Goal: Task Accomplishment & Management: Complete application form

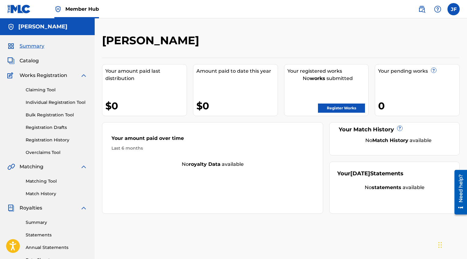
scroll to position [1, 0]
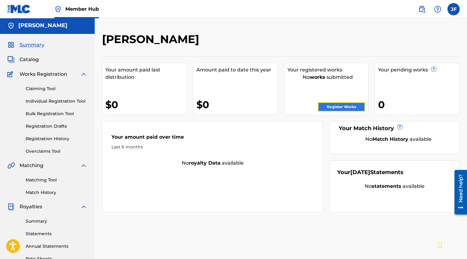
click at [327, 111] on link "Register Works" at bounding box center [341, 106] width 47 height 9
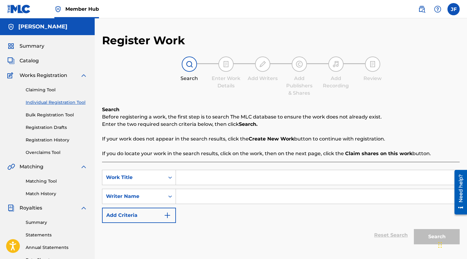
click at [235, 174] on input "Search Form" at bounding box center [317, 177] width 283 height 15
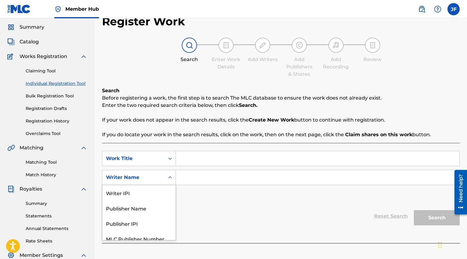
click at [174, 185] on div "Writer Name selected, 5 of 5. 5 results available. Use Up and Down to choose op…" at bounding box center [139, 177] width 74 height 15
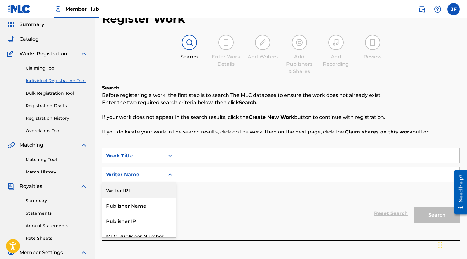
click at [152, 155] on div "Work Title" at bounding box center [133, 155] width 55 height 7
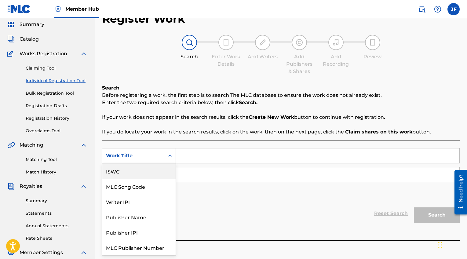
click at [134, 170] on div "ISWC" at bounding box center [138, 170] width 73 height 15
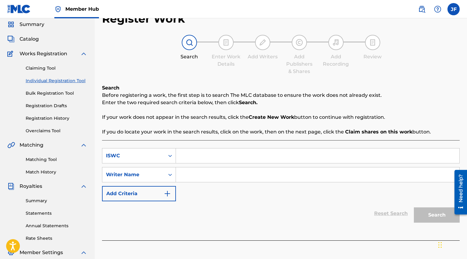
click at [232, 159] on input "Search Form" at bounding box center [317, 155] width 283 height 15
paste input "T3293987250"
type input "T3293987250"
click at [205, 171] on input "Search Form" at bounding box center [317, 174] width 283 height 15
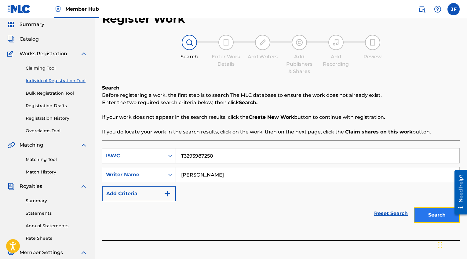
click at [429, 211] on button "Search" at bounding box center [437, 214] width 46 height 15
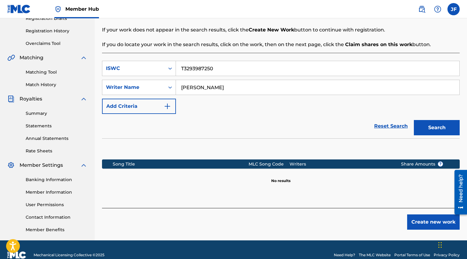
scroll to position [110, 0]
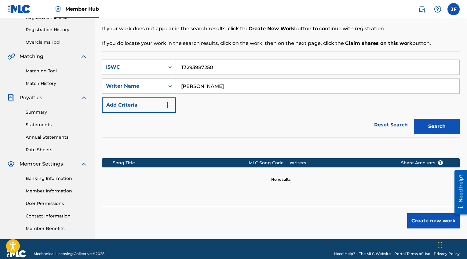
click at [206, 86] on input "[PERSON_NAME]" at bounding box center [317, 86] width 283 height 15
click at [205, 86] on input "[PERSON_NAME]" at bounding box center [317, 86] width 283 height 15
type input "[PERSON_NAME]"
click at [437, 125] on button "Search" at bounding box center [437, 126] width 46 height 15
click at [163, 86] on div "Writer Name" at bounding box center [133, 86] width 62 height 12
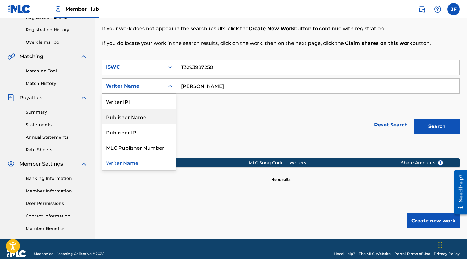
click at [145, 116] on div "Publisher Name" at bounding box center [138, 116] width 73 height 15
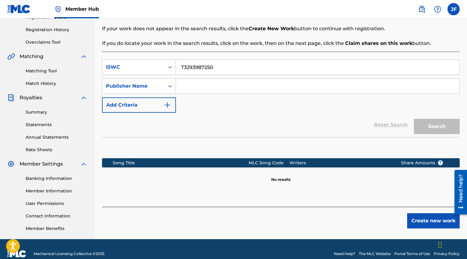
click at [180, 86] on input "Search Form" at bounding box center [317, 86] width 283 height 15
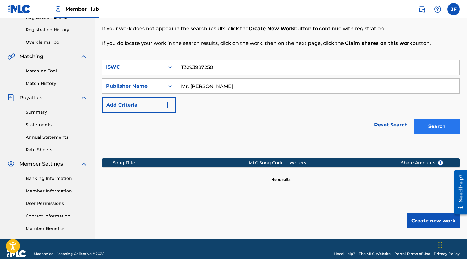
type input "Mr. [PERSON_NAME]"
click at [440, 130] on button "Search" at bounding box center [437, 126] width 46 height 15
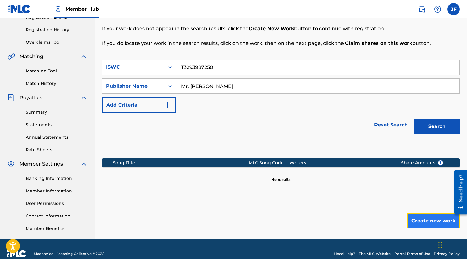
click at [424, 216] on button "Create new work" at bounding box center [433, 220] width 53 height 15
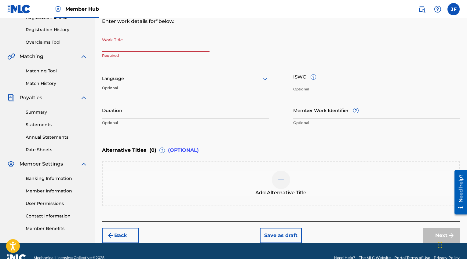
click at [162, 43] on input "Work Title" at bounding box center [156, 42] width 108 height 17
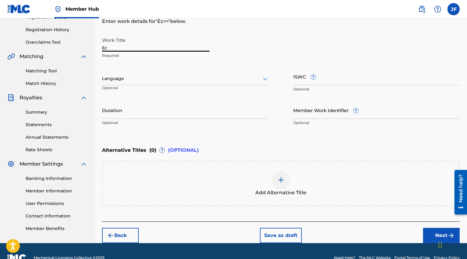
type input "E"
click at [134, 49] on input "Lifes long lessson" at bounding box center [156, 42] width 108 height 17
type input "Lifes long lesson"
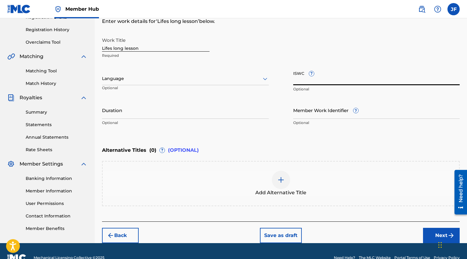
click at [302, 79] on input "ISWC ?" at bounding box center [376, 76] width 167 height 17
paste input "T3293987250"
type input "T3293987250"
click at [188, 78] on div at bounding box center [185, 79] width 167 height 8
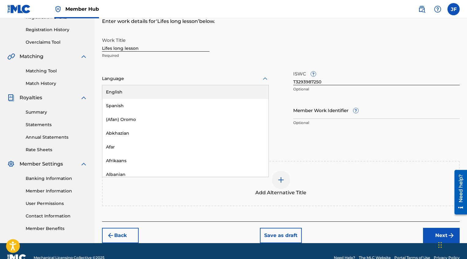
click at [172, 86] on div "English" at bounding box center [185, 92] width 166 height 14
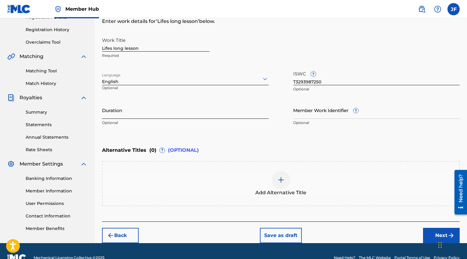
click at [205, 118] on input "Duration" at bounding box center [185, 109] width 167 height 17
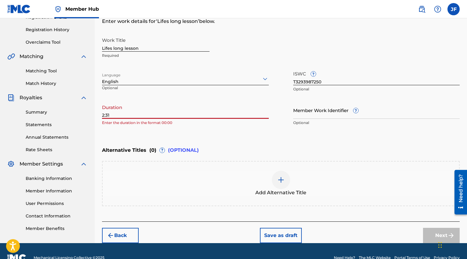
click at [103, 114] on input "2:31" at bounding box center [185, 109] width 167 height 17
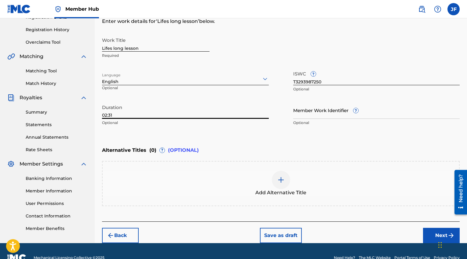
type input "02:31"
click at [202, 133] on div "Enter Work Details Enter work details for ‘ Lifes long lesson ’ below. Work Tit…" at bounding box center [281, 70] width 358 height 148
click at [308, 120] on p "Optional" at bounding box center [376, 122] width 167 height 5
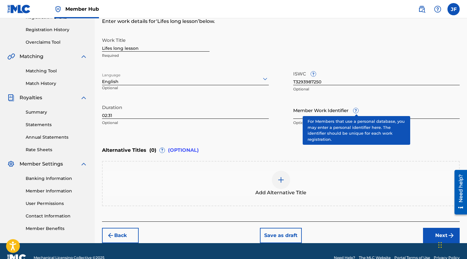
click at [356, 110] on span "?" at bounding box center [355, 110] width 5 height 5
click at [356, 110] on input "Member Work Identifier ?" at bounding box center [376, 109] width 167 height 17
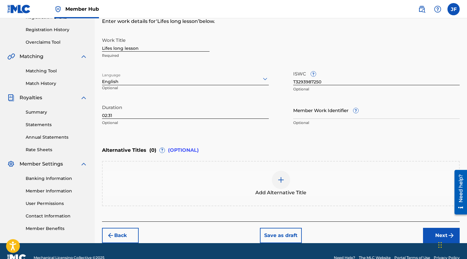
click at [261, 145] on div "Alternative Titles ( 0 ) ? (OPTIONAL)" at bounding box center [281, 150] width 358 height 13
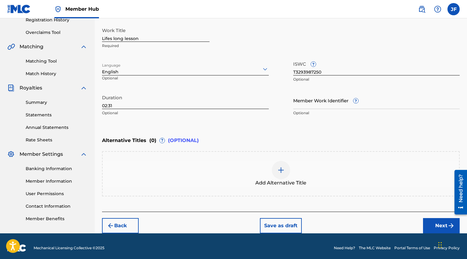
scroll to position [124, 0]
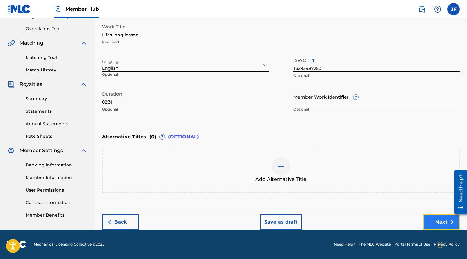
click at [423, 220] on button "Next" at bounding box center [441, 221] width 37 height 15
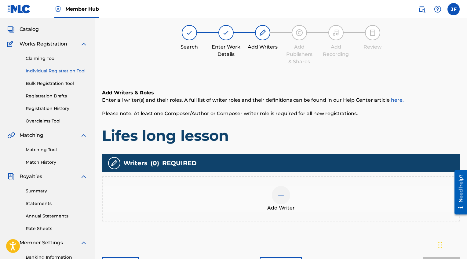
scroll to position [27, 0]
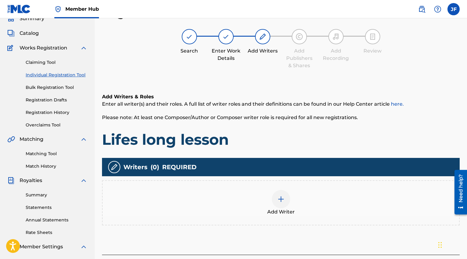
click at [304, 193] on div "Add Writer" at bounding box center [281, 203] width 357 height 26
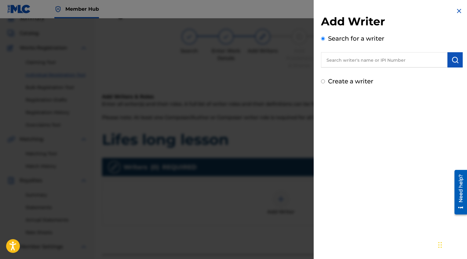
click at [358, 59] on input "text" at bounding box center [384, 59] width 126 height 15
type input "[PERSON_NAME]"
click at [345, 87] on div "Add Writer Search for a writer [PERSON_NAME] Create a writer" at bounding box center [392, 46] width 156 height 93
click at [341, 82] on label "Create a writer" at bounding box center [350, 81] width 45 height 7
radio input "true"
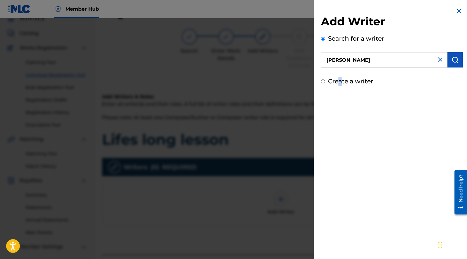
radio input "false"
radio input "true"
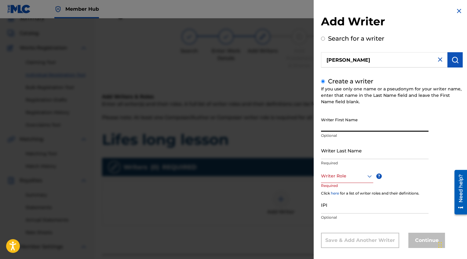
click at [357, 122] on input "Writer First Name" at bounding box center [375, 122] width 108 height 17
type input "[PERSON_NAME]"
click at [346, 155] on input "Writer Last Name" at bounding box center [375, 150] width 108 height 17
drag, startPoint x: 328, startPoint y: 155, endPoint x: 335, endPoint y: 155, distance: 7.0
click at [328, 155] on input "[PERSON_NAME]" at bounding box center [375, 150] width 108 height 17
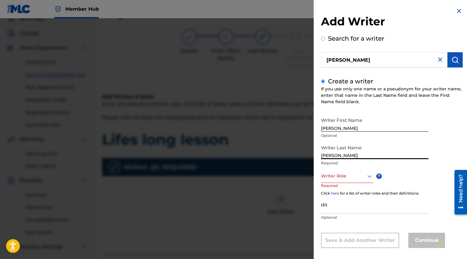
drag, startPoint x: 325, startPoint y: 156, endPoint x: 331, endPoint y: 156, distance: 6.1
click at [325, 156] on input "[PERSON_NAME]" at bounding box center [375, 150] width 108 height 17
type input "[PERSON_NAME]"
click at [349, 176] on div "Writer Role" at bounding box center [347, 176] width 52 height 14
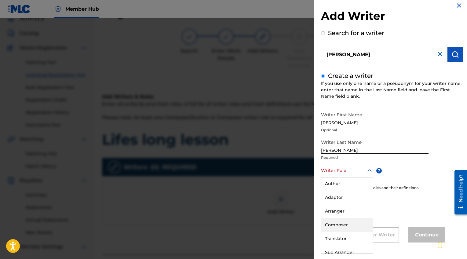
scroll to position [0, 0]
click at [353, 185] on div "Composer/Author" at bounding box center [347, 184] width 52 height 14
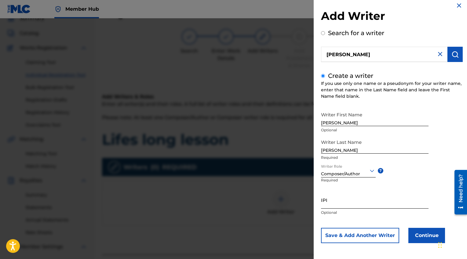
click at [355, 199] on input "IPI" at bounding box center [375, 199] width 108 height 17
paste input "1270115888"
type input "1270115888"
click at [413, 234] on button "Continue" at bounding box center [426, 235] width 37 height 15
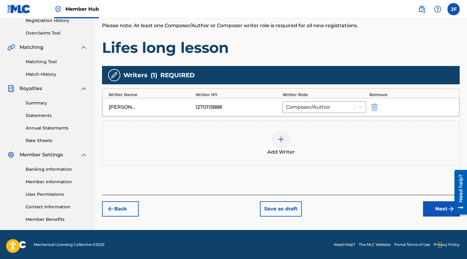
scroll to position [120, 0]
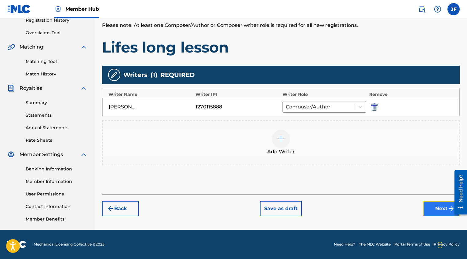
click at [430, 203] on button "Next" at bounding box center [441, 208] width 37 height 15
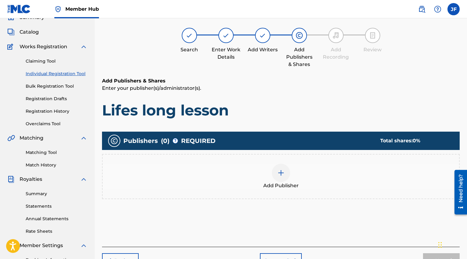
scroll to position [27, 0]
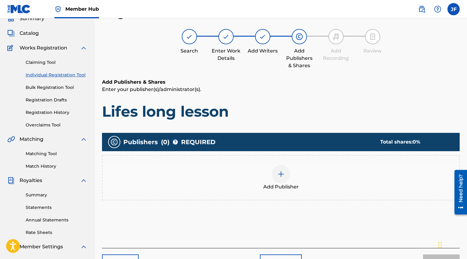
click at [285, 178] on div at bounding box center [281, 174] width 18 height 18
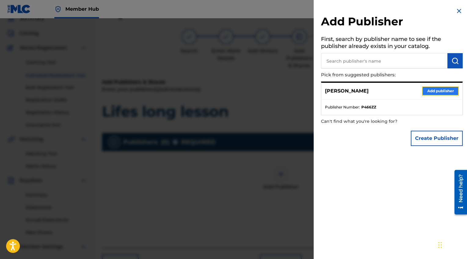
click at [433, 88] on button "Add publisher" at bounding box center [440, 90] width 37 height 9
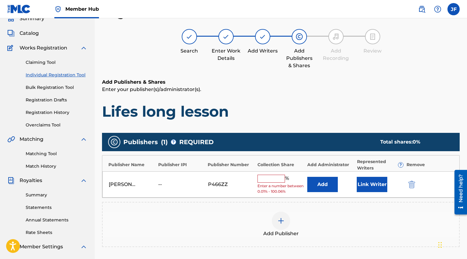
click at [270, 179] on input "text" at bounding box center [271, 179] width 27 height 8
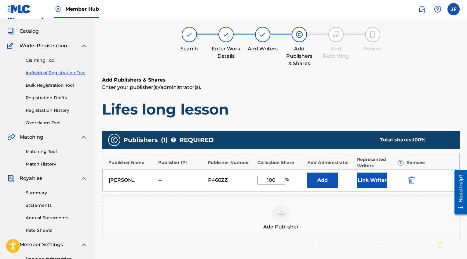
scroll to position [30, 0]
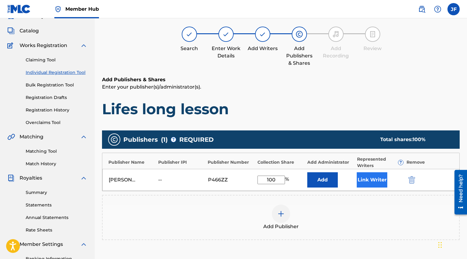
type input "100"
click at [363, 177] on button "Link Writer" at bounding box center [372, 179] width 31 height 15
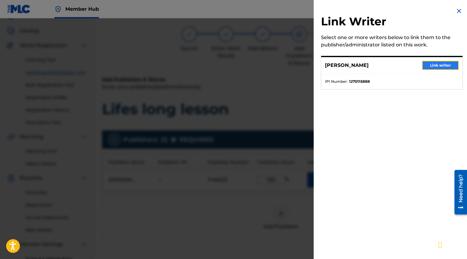
click at [441, 62] on button "Link writer" at bounding box center [440, 65] width 37 height 9
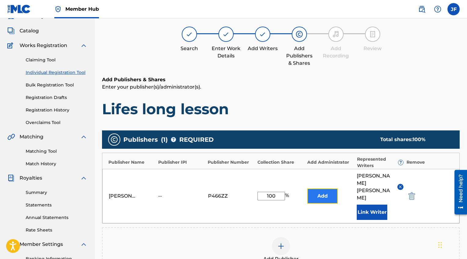
click at [324, 190] on button "Add" at bounding box center [322, 195] width 31 height 15
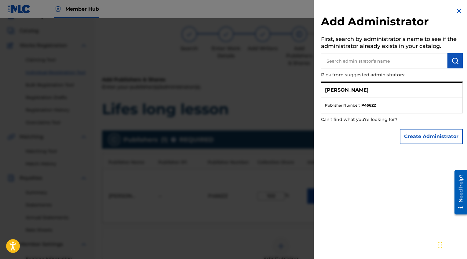
drag, startPoint x: 386, startPoint y: 95, endPoint x: 409, endPoint y: 112, distance: 28.6
click at [402, 106] on div "[PERSON_NAME] Publisher Number : P466ZZ" at bounding box center [392, 98] width 142 height 32
click at [389, 90] on div "[PERSON_NAME]" at bounding box center [391, 90] width 141 height 15
drag, startPoint x: 336, startPoint y: 88, endPoint x: 341, endPoint y: 90, distance: 5.9
click at [338, 90] on p "[PERSON_NAME]" at bounding box center [347, 89] width 44 height 7
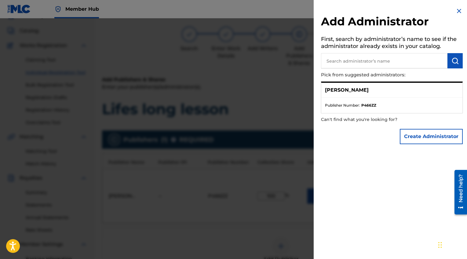
click at [431, 102] on ul "Publisher Number : P466ZZ" at bounding box center [391, 105] width 141 height 15
drag, startPoint x: 326, startPoint y: 90, endPoint x: 331, endPoint y: 91, distance: 5.0
click at [328, 90] on p "[PERSON_NAME]" at bounding box center [347, 89] width 44 height 7
click at [336, 91] on p "[PERSON_NAME]" at bounding box center [347, 89] width 44 height 7
click at [381, 105] on li "Publisher Number : P466ZZ" at bounding box center [392, 105] width 134 height 5
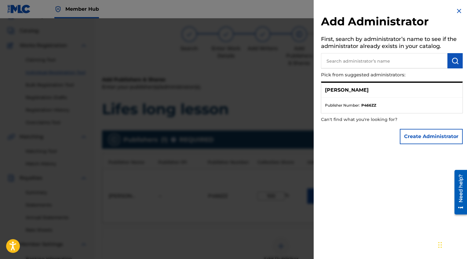
click at [358, 59] on input "text" at bounding box center [384, 60] width 126 height 15
type input "[PERSON_NAME]"
click at [458, 59] on button "submit" at bounding box center [455, 60] width 15 height 15
click at [401, 90] on div "[PERSON_NAME]" at bounding box center [391, 90] width 141 height 15
click at [372, 90] on div "[PERSON_NAME]" at bounding box center [391, 90] width 141 height 15
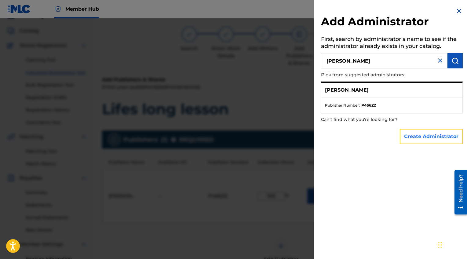
click at [411, 133] on button "Create Administrator" at bounding box center [431, 136] width 63 height 15
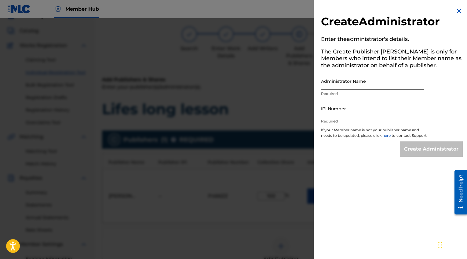
click at [369, 87] on input "Administrator Name" at bounding box center [372, 80] width 103 height 17
type input "[PERSON_NAME]"
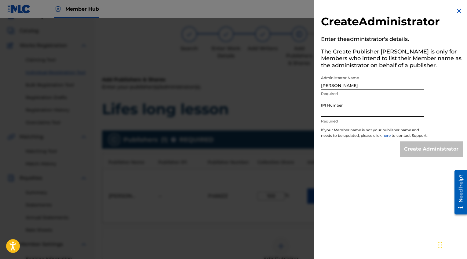
click at [351, 111] on input "IPI Number" at bounding box center [372, 108] width 103 height 17
paste input "1270115888"
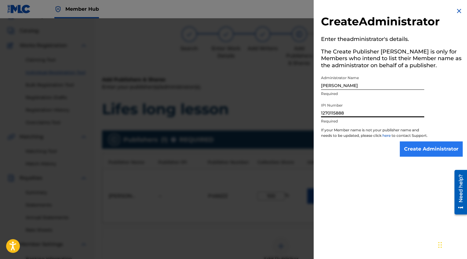
type input "1270115888"
click at [413, 157] on input "Create Administrator" at bounding box center [431, 148] width 63 height 15
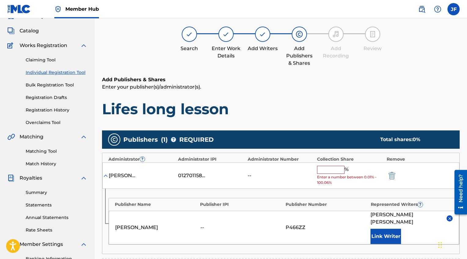
click at [335, 168] on input "text" at bounding box center [330, 170] width 27 height 8
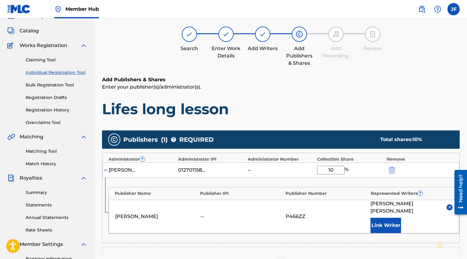
type input "100"
click button "submit" at bounding box center [391, 169] width 9 height 7
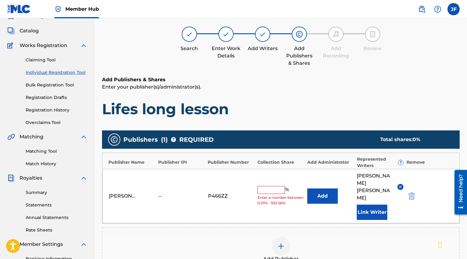
click at [285, 186] on span "%" at bounding box center [287, 190] width 5 height 8
click at [283, 186] on input "text" at bounding box center [271, 190] width 27 height 8
type input "100"
click at [307, 188] on button "Add" at bounding box center [322, 195] width 31 height 15
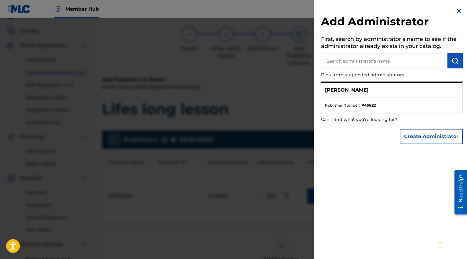
click at [362, 88] on div "[PERSON_NAME]" at bounding box center [391, 90] width 141 height 15
click at [458, 10] on img at bounding box center [458, 10] width 7 height 7
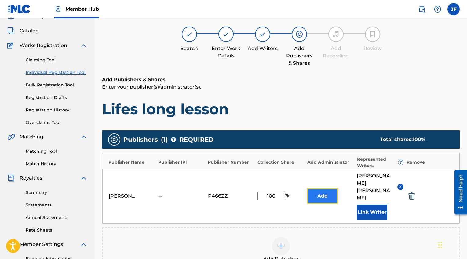
click at [321, 188] on button "Add" at bounding box center [322, 195] width 31 height 15
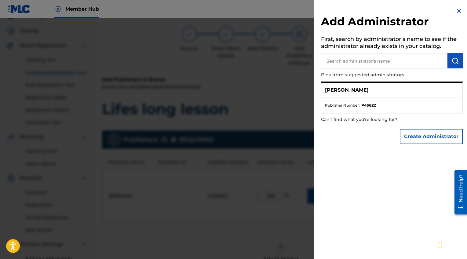
click at [363, 95] on div "[PERSON_NAME]" at bounding box center [391, 90] width 141 height 15
click at [465, 12] on div "Add Administrator First, search by administrator’s name to see if the administr…" at bounding box center [392, 77] width 156 height 155
click at [459, 12] on img at bounding box center [458, 10] width 7 height 7
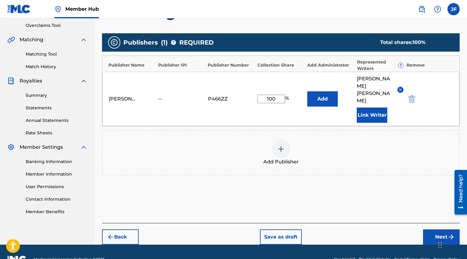
scroll to position [127, 0]
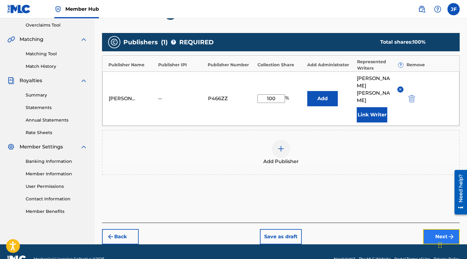
click at [429, 229] on button "Next" at bounding box center [441, 236] width 37 height 15
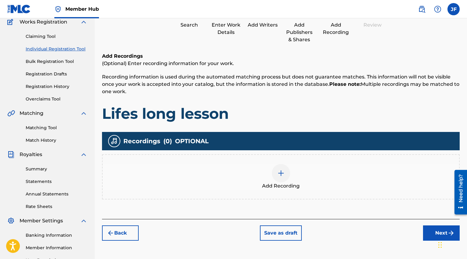
scroll to position [54, 0]
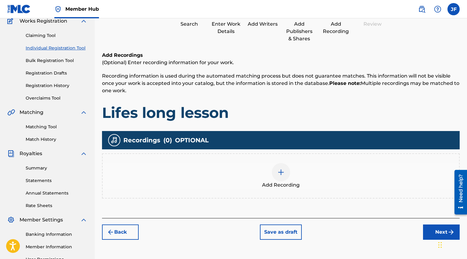
click at [288, 186] on span "Add Recording" at bounding box center [281, 184] width 38 height 7
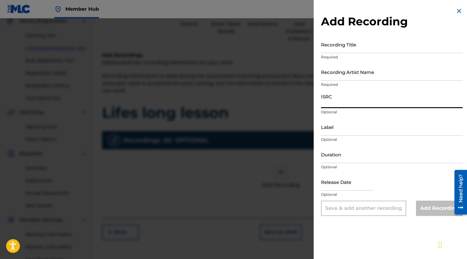
paste input "QZS662435163"
type input "QZS662435163"
click at [347, 49] on input "Recording Title" at bounding box center [392, 44] width 142 height 17
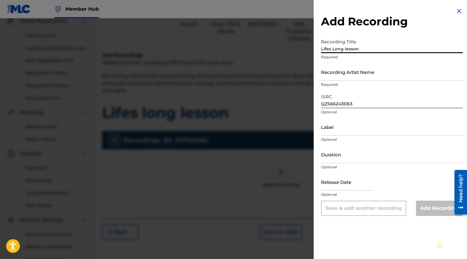
click at [349, 47] on input "Lifes Long lesson" at bounding box center [392, 44] width 142 height 17
click at [346, 47] on input "Lifes Long lesson" at bounding box center [392, 44] width 142 height 17
type input "Lifes Long Lesson"
click at [355, 74] on input "Recording Artist Name" at bounding box center [392, 71] width 142 height 17
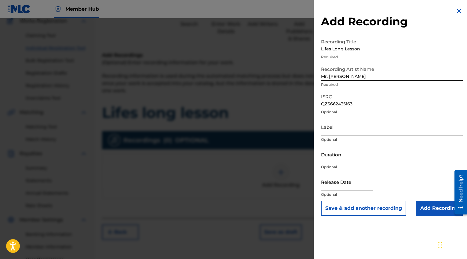
click at [331, 76] on input "Mr. [PERSON_NAME]" at bounding box center [392, 71] width 142 height 17
type input "Mr. [PERSON_NAME]"
click at [345, 131] on input "Label" at bounding box center [392, 126] width 142 height 17
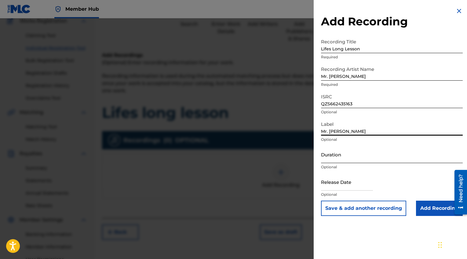
type input "Mr. [PERSON_NAME]"
click at [337, 156] on input "Duration" at bounding box center [392, 154] width 142 height 17
type input "2"
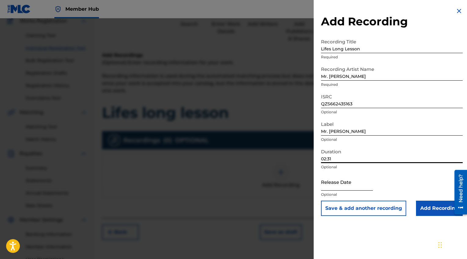
type input "02:31"
click at [337, 188] on input "text" at bounding box center [347, 181] width 52 height 17
select select "8"
select select "2025"
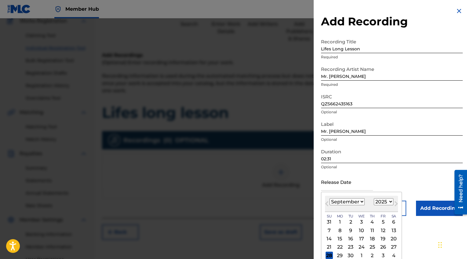
click at [357, 203] on select "January February March April May June July August September October November De…" at bounding box center [347, 201] width 35 height 7
select select "11"
click at [374, 202] on select "1899 1900 1901 1902 1903 1904 1905 1906 1907 1908 1909 1910 1911 1912 1913 1914…" at bounding box center [384, 201] width 20 height 7
select select "2024"
click at [349, 247] on div "24" at bounding box center [350, 246] width 7 height 7
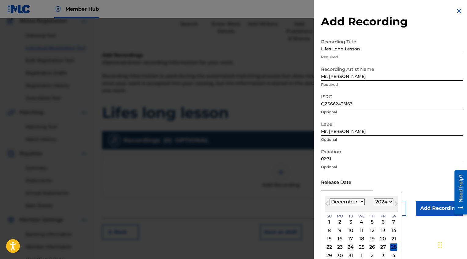
type input "[DATE]"
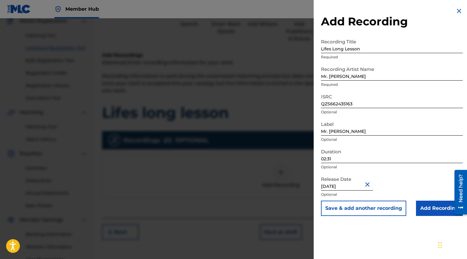
click at [357, 185] on input "[DATE]" at bounding box center [347, 181] width 52 height 17
select select "11"
select select "2024"
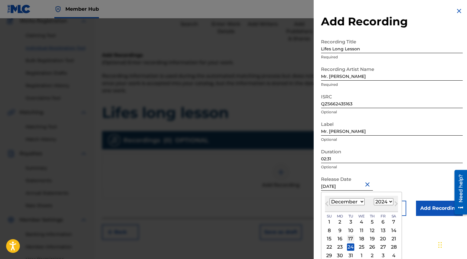
click at [352, 237] on div "17" at bounding box center [350, 238] width 7 height 7
type input "[DATE]"
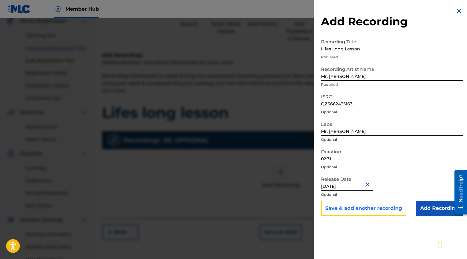
click at [400, 212] on button "Save & add another recording" at bounding box center [363, 208] width 85 height 15
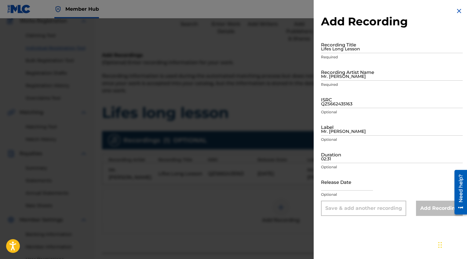
click at [458, 10] on img at bounding box center [458, 10] width 7 height 7
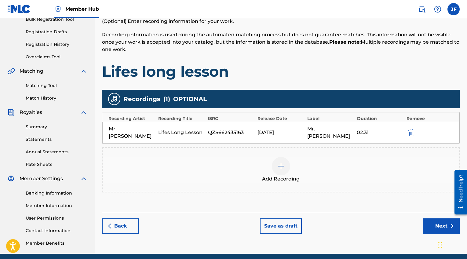
scroll to position [97, 0]
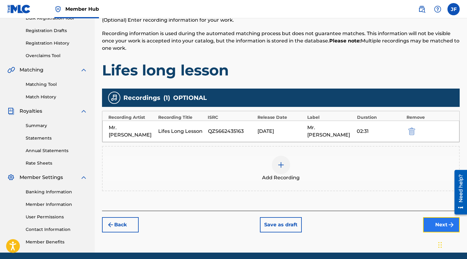
click at [430, 217] on button "Next" at bounding box center [441, 224] width 37 height 15
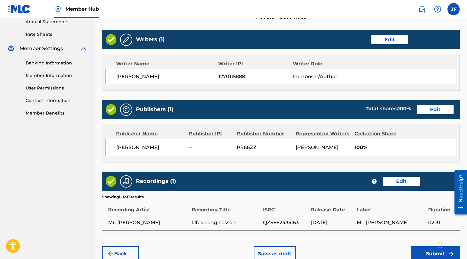
scroll to position [258, 0]
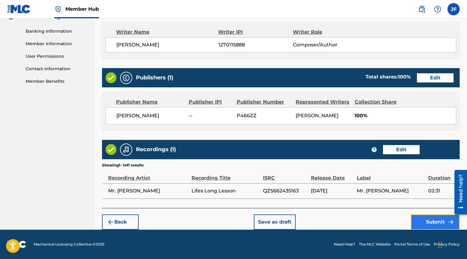
click at [421, 221] on button "Submit" at bounding box center [435, 221] width 49 height 15
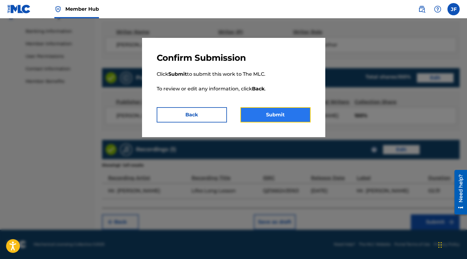
click at [247, 110] on button "Submit" at bounding box center [275, 114] width 70 height 15
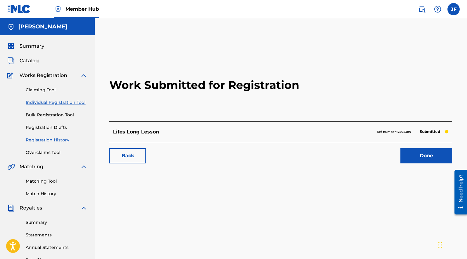
click at [57, 138] on link "Registration History" at bounding box center [57, 140] width 62 height 6
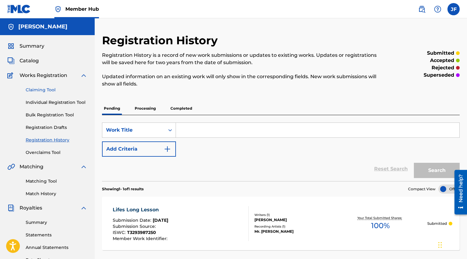
click at [55, 90] on link "Claiming Tool" at bounding box center [57, 90] width 62 height 6
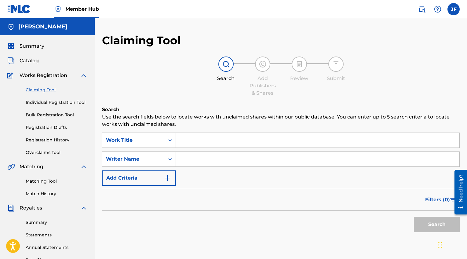
click at [210, 147] on input "Search Form" at bounding box center [317, 140] width 283 height 15
click at [172, 141] on icon "Search Form" at bounding box center [170, 140] width 6 height 6
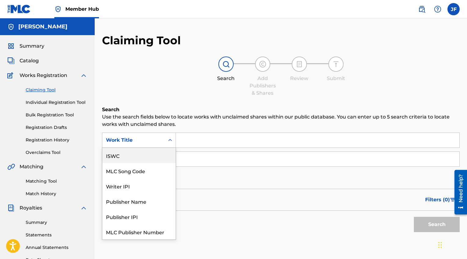
click at [140, 153] on div "ISWC" at bounding box center [138, 155] width 73 height 15
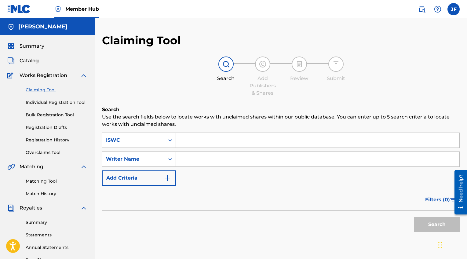
click at [184, 143] on input "Search Form" at bounding box center [317, 140] width 283 height 15
paste input "T3293987409"
type input "T3293987409"
click at [172, 163] on div "Search Form" at bounding box center [170, 159] width 11 height 11
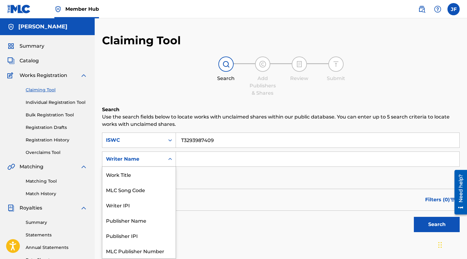
scroll to position [15, 0]
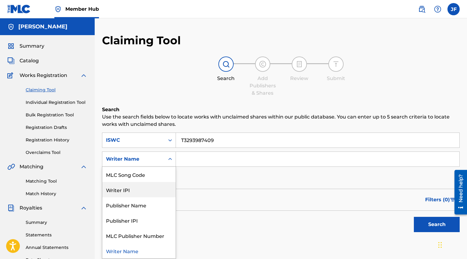
click at [153, 194] on div "Writer IPI" at bounding box center [138, 189] width 73 height 15
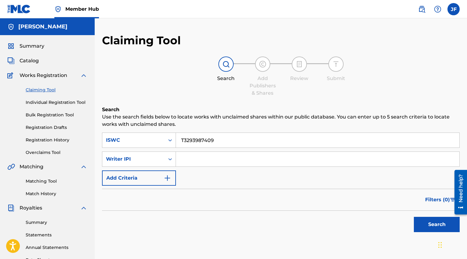
click at [186, 161] on input "Search Form" at bounding box center [317, 159] width 283 height 15
paste input "1270115888"
type input "1270115888"
click at [421, 221] on button "Search" at bounding box center [437, 224] width 46 height 15
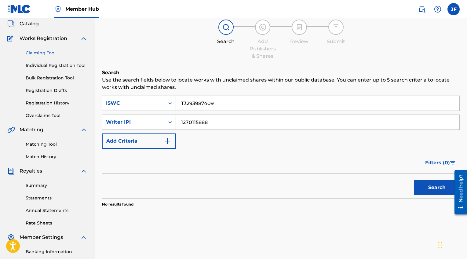
scroll to position [0, 0]
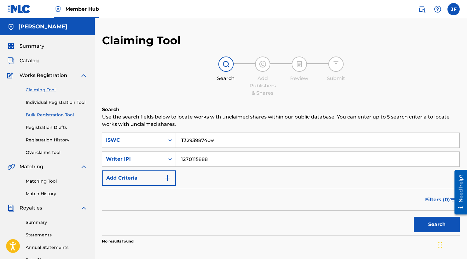
click at [40, 115] on link "Bulk Registration Tool" at bounding box center [57, 115] width 62 height 6
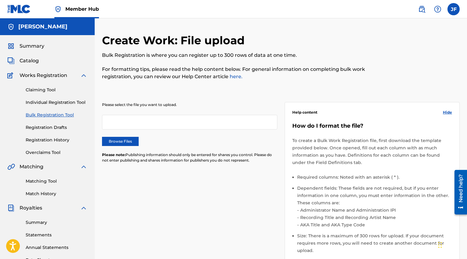
click at [137, 123] on div at bounding box center [189, 122] width 175 height 15
click at [123, 138] on label "Browse Files" at bounding box center [120, 141] width 37 height 9
click at [0, 0] on input "Browse Files" at bounding box center [0, 0] width 0 height 0
click at [35, 98] on div "Claiming Tool Individual Registration Tool Bulk Registration Tool Registration …" at bounding box center [47, 117] width 80 height 77
click at [35, 99] on div "Claiming Tool Individual Registration Tool Bulk Registration Tool Registration …" at bounding box center [47, 117] width 80 height 77
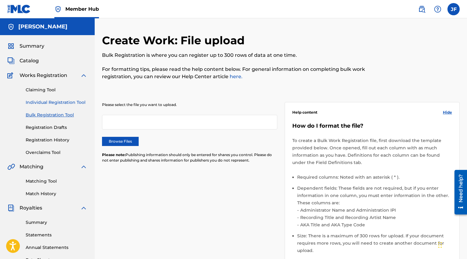
click at [35, 100] on link "Individual Registration Tool" at bounding box center [57, 102] width 62 height 6
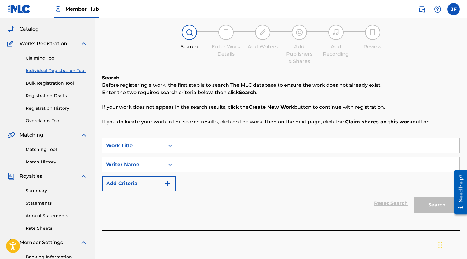
scroll to position [35, 0]
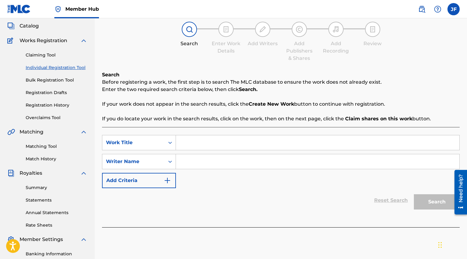
click at [192, 141] on input "Search Form" at bounding box center [317, 142] width 283 height 15
click at [157, 145] on div "Work Title" at bounding box center [133, 142] width 55 height 7
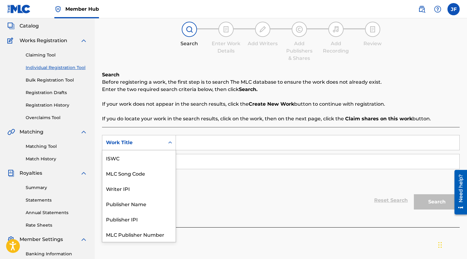
scroll to position [15, 0]
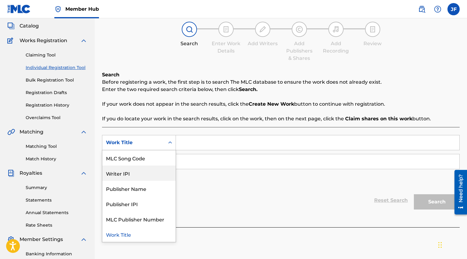
click at [157, 171] on div "Writer IPI" at bounding box center [138, 173] width 73 height 15
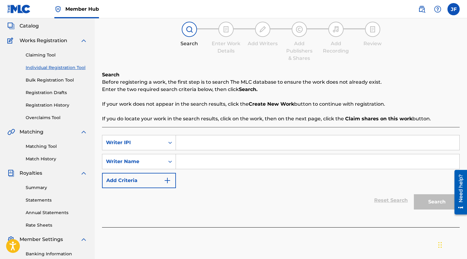
paste input "1270115888"
type input "1270115888"
click at [171, 166] on div "Search Form" at bounding box center [170, 161] width 11 height 11
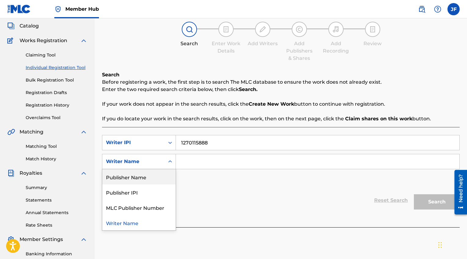
click at [181, 157] on input "Search Form" at bounding box center [317, 161] width 283 height 15
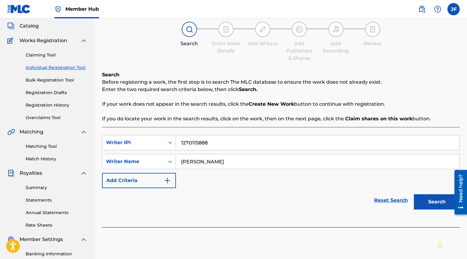
type input "[PERSON_NAME]"
click at [414, 194] on button "Search" at bounding box center [437, 201] width 46 height 15
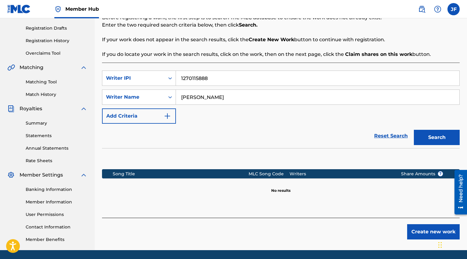
scroll to position [120, 0]
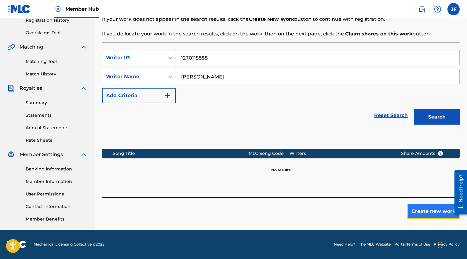
click at [425, 216] on button "Create new work" at bounding box center [433, 211] width 53 height 15
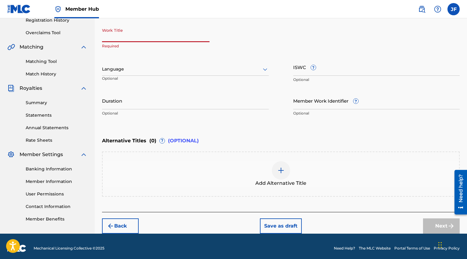
click at [149, 35] on input "Work Title" at bounding box center [156, 33] width 108 height 17
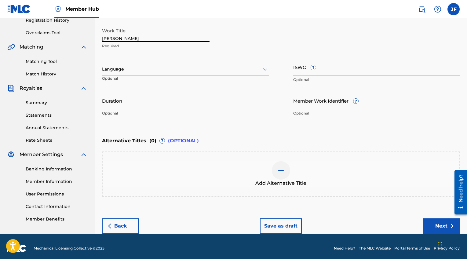
type input "[PERSON_NAME]"
click at [149, 67] on div at bounding box center [185, 69] width 167 height 8
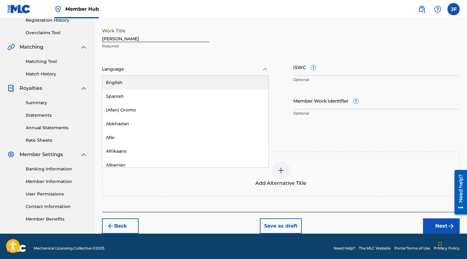
click at [209, 80] on div "English" at bounding box center [185, 83] width 166 height 14
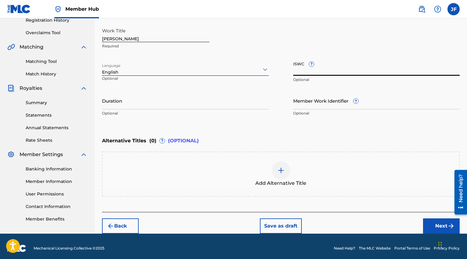
paste input "T3293987409"
type input "T3293987409"
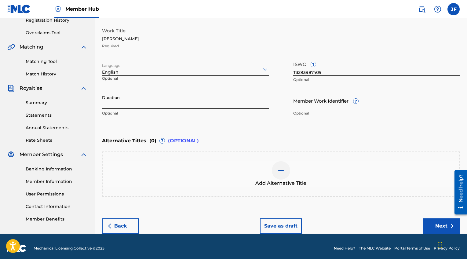
click at [265, 104] on input "Duration" at bounding box center [185, 100] width 167 height 17
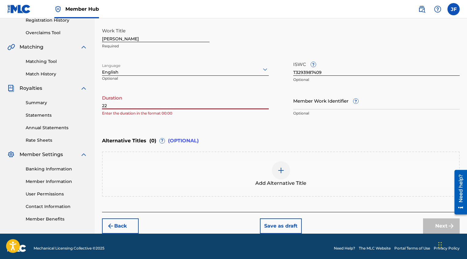
type input "2"
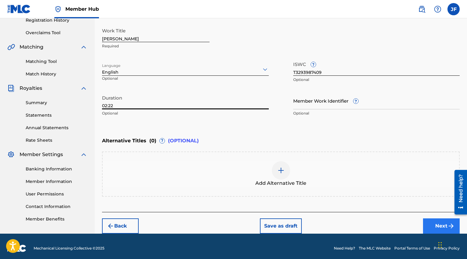
type input "02:22"
click at [430, 225] on button "Next" at bounding box center [441, 225] width 37 height 15
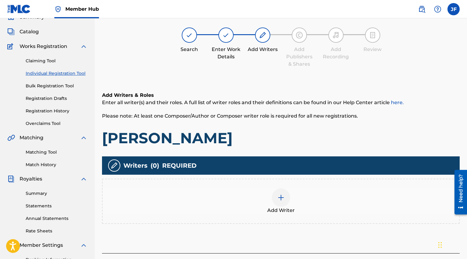
scroll to position [27, 0]
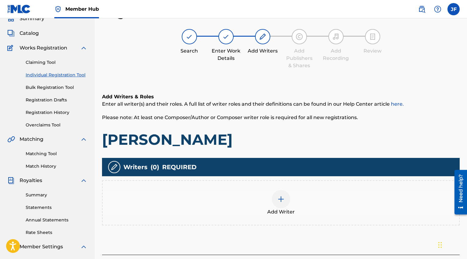
click at [280, 198] on img at bounding box center [280, 199] width 7 height 7
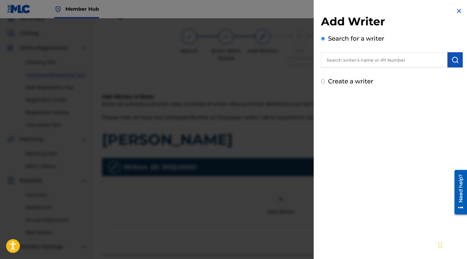
click at [350, 65] on input "text" at bounding box center [384, 59] width 126 height 15
type input "[PERSON_NAME]"
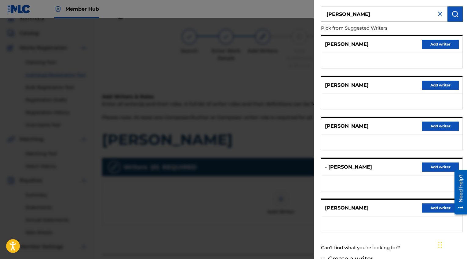
scroll to position [0, 0]
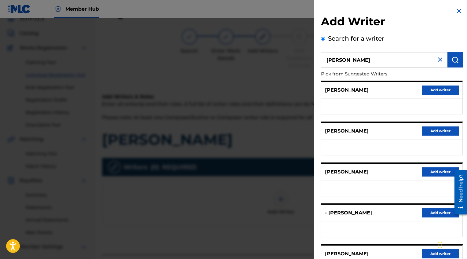
click at [363, 88] on div "[PERSON_NAME] Add writer" at bounding box center [391, 90] width 141 height 17
drag, startPoint x: 334, startPoint y: 89, endPoint x: 338, endPoint y: 89, distance: 4.0
click at [335, 89] on p "[PERSON_NAME]" at bounding box center [347, 89] width 44 height 7
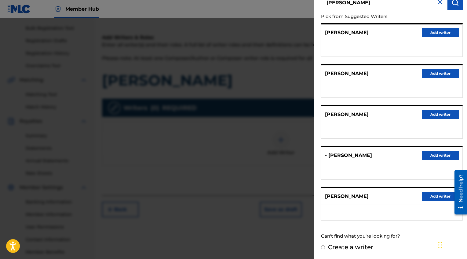
scroll to position [88, 0]
click at [327, 247] on div "Create a writer" at bounding box center [392, 247] width 142 height 9
click at [325, 246] on input "Create a writer" at bounding box center [323, 247] width 4 height 4
radio input "false"
radio input "true"
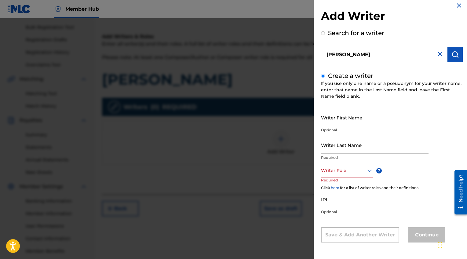
scroll to position [0, 0]
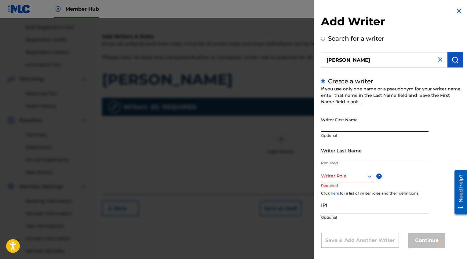
click at [347, 124] on input "Writer First Name" at bounding box center [375, 122] width 108 height 17
type input "[PERSON_NAME]"
click at [351, 150] on input "Writer Last Name" at bounding box center [375, 150] width 108 height 17
click at [326, 156] on input "[PERSON_NAME]" at bounding box center [375, 150] width 108 height 17
type input "[PERSON_NAME]"
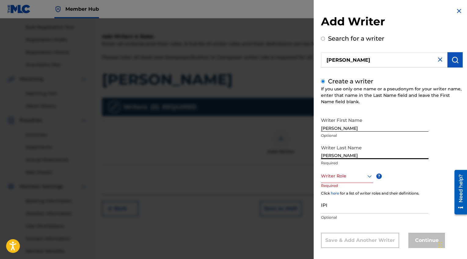
scroll to position [5, 0]
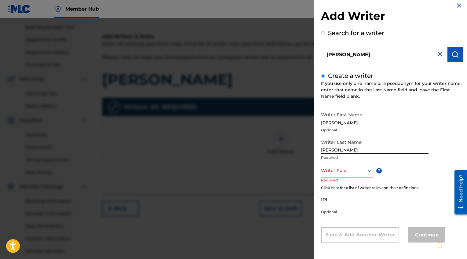
click at [351, 169] on div "Writer Role" at bounding box center [347, 171] width 52 height 14
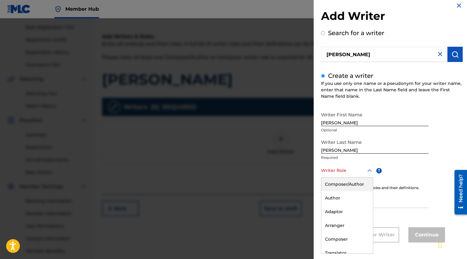
click at [353, 181] on div "Composer/Author" at bounding box center [347, 184] width 52 height 14
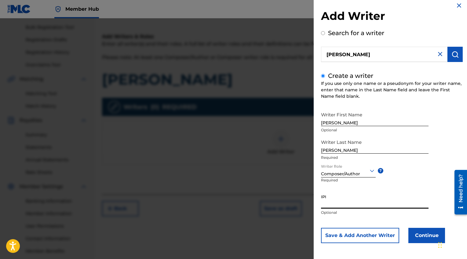
click at [360, 200] on input "IPI" at bounding box center [375, 199] width 108 height 17
paste input "#1270115888"
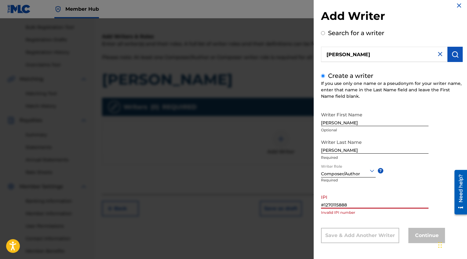
click at [325, 204] on input "#1270115888" at bounding box center [375, 199] width 108 height 17
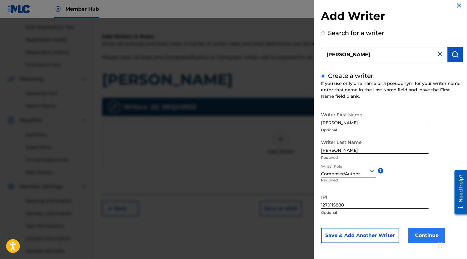
type input "1270115888"
click at [427, 238] on button "Continue" at bounding box center [426, 235] width 37 height 15
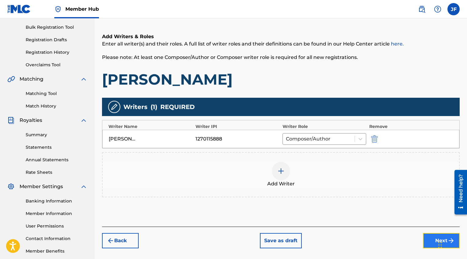
click at [436, 240] on button "Next" at bounding box center [441, 240] width 37 height 15
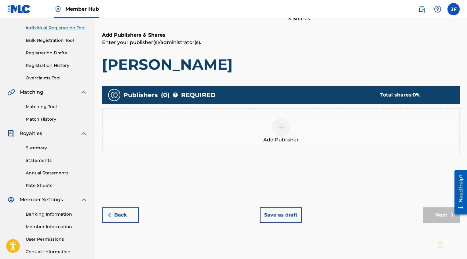
scroll to position [76, 0]
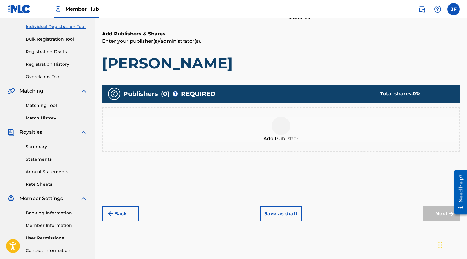
click at [292, 134] on div "Add Publisher" at bounding box center [281, 130] width 357 height 26
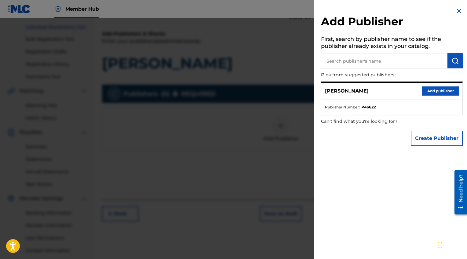
click at [364, 100] on ul "Publisher Number : P466ZZ" at bounding box center [391, 107] width 141 height 15
click at [423, 90] on button "Add publisher" at bounding box center [440, 90] width 37 height 9
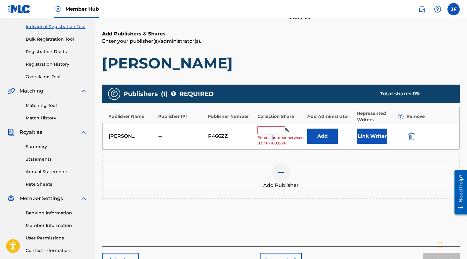
click at [274, 135] on span "Enter a number between 0.01% - 100.06%" at bounding box center [281, 140] width 46 height 11
click at [272, 131] on input "text" at bounding box center [271, 130] width 27 height 8
click at [415, 137] on img "submit" at bounding box center [411, 136] width 7 height 7
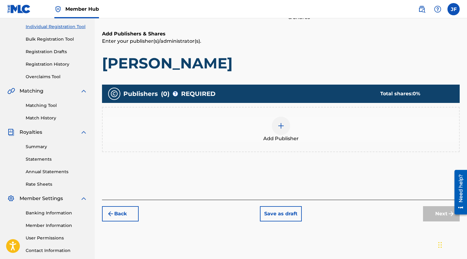
click at [287, 134] on div "Add Publisher" at bounding box center [281, 130] width 357 height 26
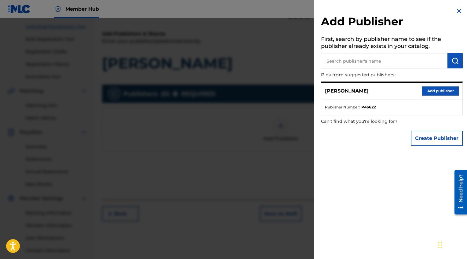
click at [360, 54] on input "text" at bounding box center [384, 60] width 126 height 15
click at [358, 58] on input "text" at bounding box center [384, 60] width 126 height 15
type input "m"
type input "Mr. [PERSON_NAME]"
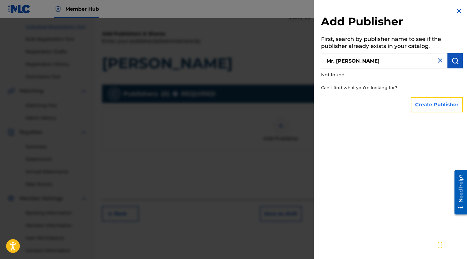
click at [440, 101] on button "Create Publisher" at bounding box center [437, 104] width 52 height 15
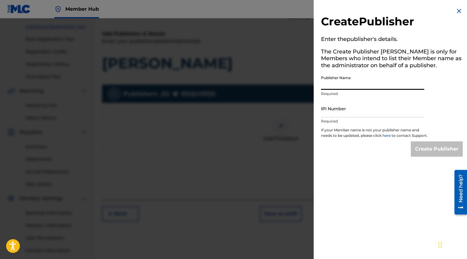
click at [389, 87] on input "Publisher Name" at bounding box center [372, 80] width 103 height 17
type input "Mr. [PERSON_NAME]"
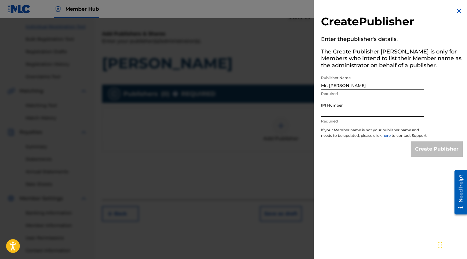
click at [376, 104] on input "IPI Number" at bounding box center [372, 108] width 103 height 17
paste input "1271301986"
type input "1271301986"
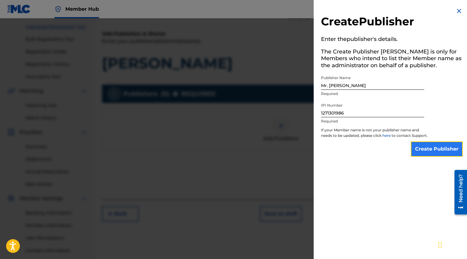
click at [443, 155] on input "Create Publisher" at bounding box center [437, 148] width 52 height 15
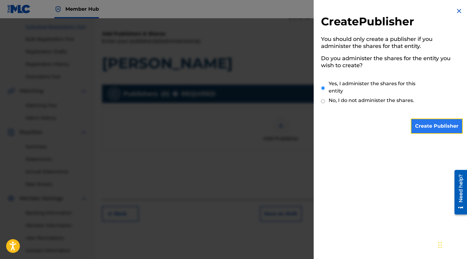
click at [425, 122] on input "Create Publisher" at bounding box center [437, 126] width 52 height 15
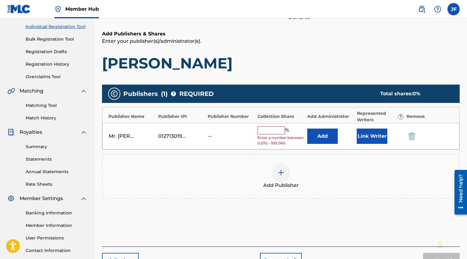
click at [262, 131] on input "text" at bounding box center [271, 130] width 27 height 8
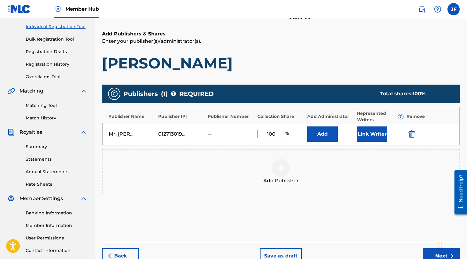
type input "100"
click at [307, 126] on button "Add" at bounding box center [322, 133] width 31 height 15
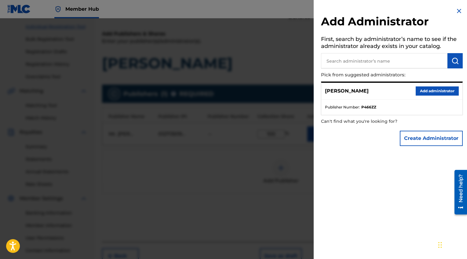
click at [295, 179] on div at bounding box center [233, 147] width 467 height 259
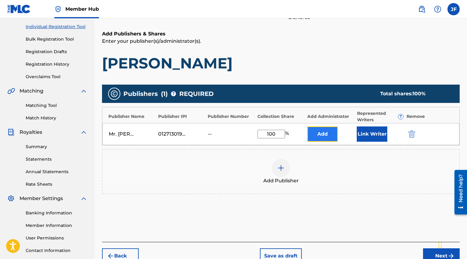
click at [323, 140] on button "Add" at bounding box center [322, 133] width 31 height 15
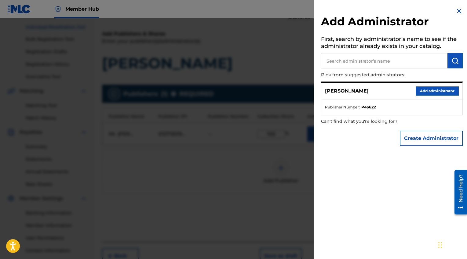
click at [294, 147] on div at bounding box center [233, 147] width 467 height 259
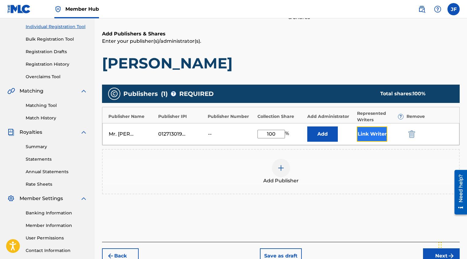
click at [385, 132] on button "Link Writer" at bounding box center [372, 133] width 31 height 15
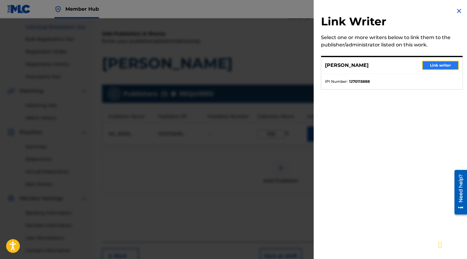
click at [440, 65] on button "Link writer" at bounding box center [440, 65] width 37 height 9
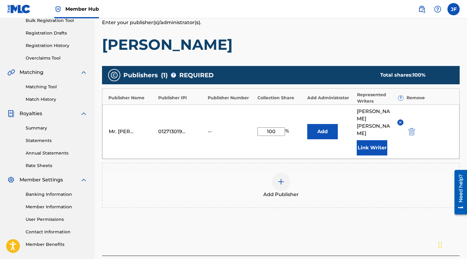
scroll to position [102, 0]
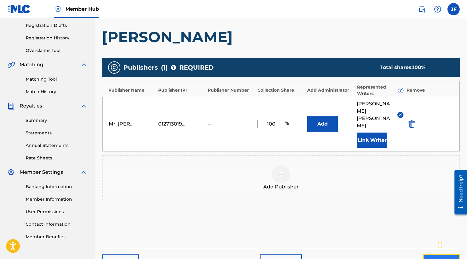
click at [425, 254] on button "Next" at bounding box center [441, 261] width 37 height 15
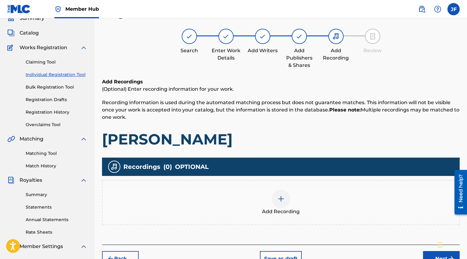
scroll to position [27, 0]
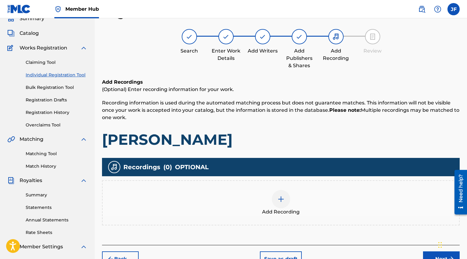
click at [310, 203] on div "Add Recording" at bounding box center [281, 203] width 357 height 26
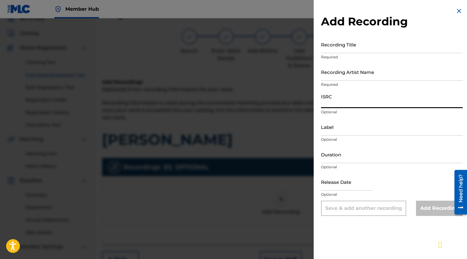
paste input "QZS672408695"
type input "QZS672408695"
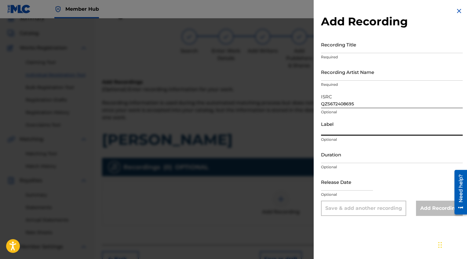
click at [357, 134] on input "Label" at bounding box center [392, 126] width 142 height 17
type input "Mr. [PERSON_NAME]"
click at [343, 155] on input "Duration" at bounding box center [392, 154] width 142 height 17
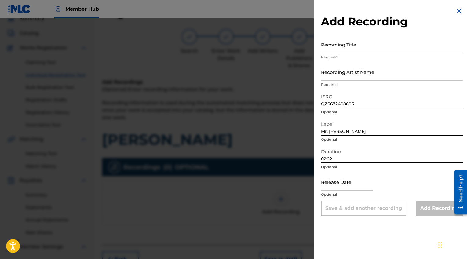
type input "02:22"
click at [354, 192] on p "Optional" at bounding box center [392, 194] width 142 height 5
click at [355, 188] on input "text" at bounding box center [347, 181] width 52 height 17
select select "8"
select select "2025"
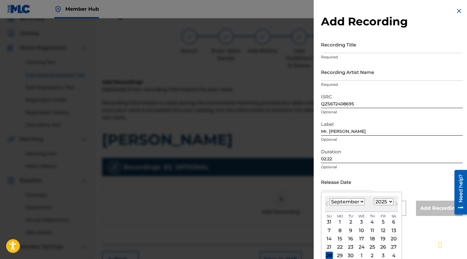
click at [362, 205] on select "January February March April May June July August September October November De…" at bounding box center [347, 201] width 35 height 7
select select "6"
click at [344, 239] on div "13 14 15 16 17 18 19" at bounding box center [361, 239] width 73 height 8
click at [341, 239] on div "14" at bounding box center [339, 238] width 7 height 7
type input "[DATE]"
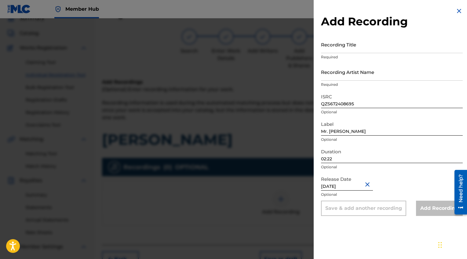
click at [353, 188] on input "[DATE]" at bounding box center [347, 181] width 52 height 17
select select "6"
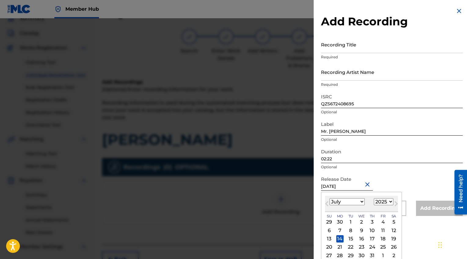
click at [376, 198] on select "1899 1900 1901 1902 1903 1904 1905 1906 1907 1908 1909 1910 1911 1912 1913 1914…" at bounding box center [384, 201] width 20 height 7
select select "2024"
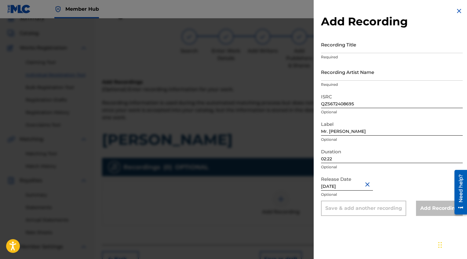
click at [425, 189] on div "Release Date [DATE] Optional" at bounding box center [392, 186] width 142 height 27
click at [360, 52] on input "Recording Title" at bounding box center [392, 44] width 142 height 17
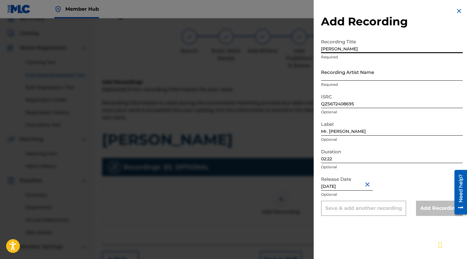
type input "[PERSON_NAME]"
click at [371, 78] on input "Recording Artist Name" at bounding box center [392, 71] width 142 height 17
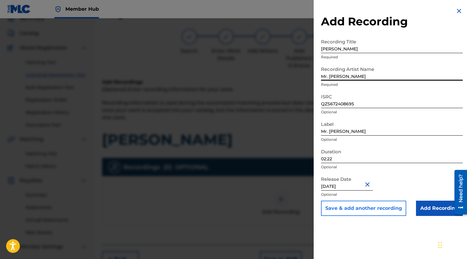
type input "Mr. [PERSON_NAME]"
click at [376, 212] on button "Save & add another recording" at bounding box center [363, 208] width 85 height 15
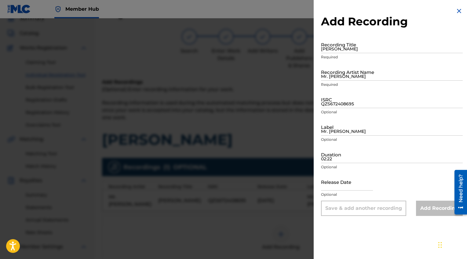
drag, startPoint x: 454, startPoint y: 9, endPoint x: 454, endPoint y: 14, distance: 4.9
click at [455, 10] on img at bounding box center [458, 10] width 7 height 7
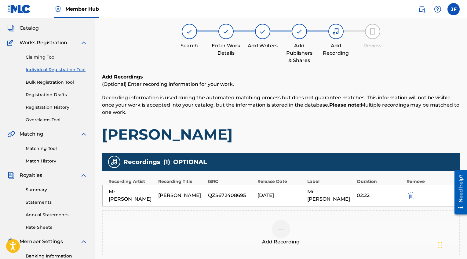
scroll to position [120, 0]
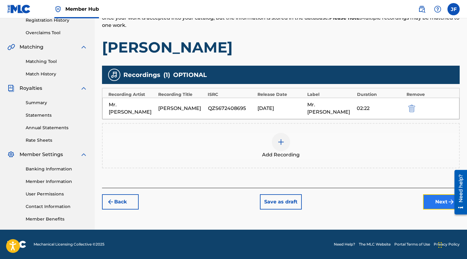
click at [423, 197] on button "Next" at bounding box center [441, 201] width 37 height 15
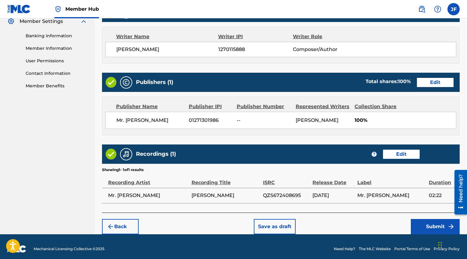
scroll to position [258, 0]
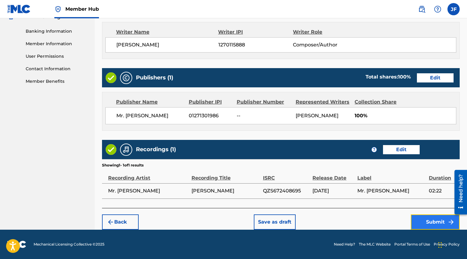
click at [428, 222] on button "Submit" at bounding box center [435, 221] width 49 height 15
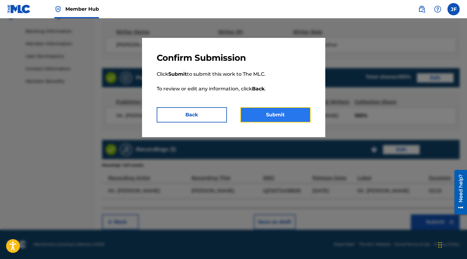
click at [285, 110] on button "Submit" at bounding box center [275, 114] width 70 height 15
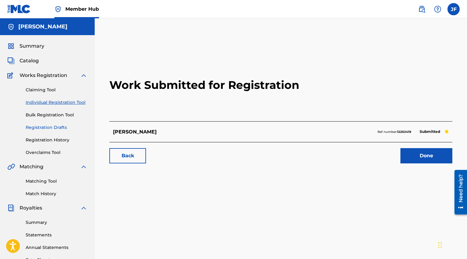
click at [55, 125] on link "Registration Drafts" at bounding box center [57, 127] width 62 height 6
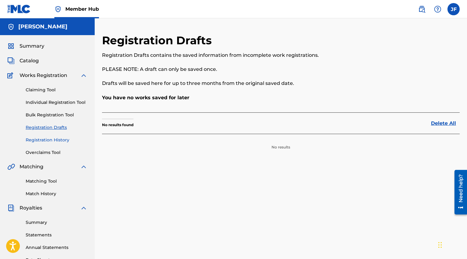
click at [57, 139] on link "Registration History" at bounding box center [57, 140] width 62 height 6
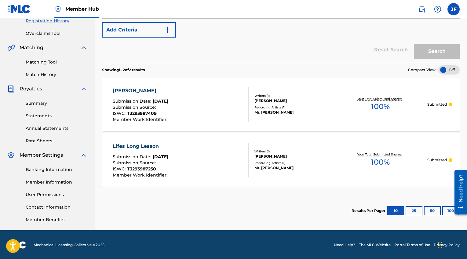
scroll to position [120, 0]
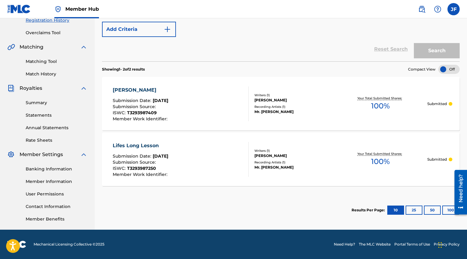
click at [230, 166] on div "Lifes Long Lesson Submission Date : [DATE] Submission Source : ISWC : T32939872…" at bounding box center [181, 159] width 136 height 35
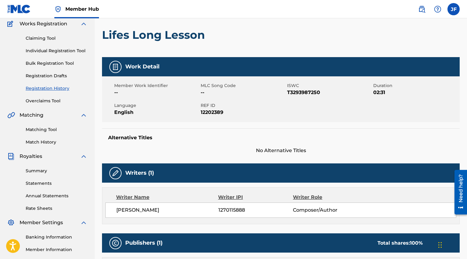
scroll to position [205, 0]
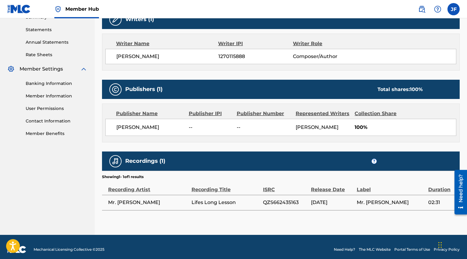
click at [117, 86] on img at bounding box center [115, 89] width 7 height 7
click at [238, 127] on span "--" at bounding box center [264, 127] width 54 height 7
click at [247, 114] on div "Publisher Number" at bounding box center [264, 113] width 54 height 7
click at [138, 114] on div "Publisher Name" at bounding box center [150, 113] width 68 height 7
click at [126, 129] on span "[PERSON_NAME]" at bounding box center [150, 127] width 68 height 7
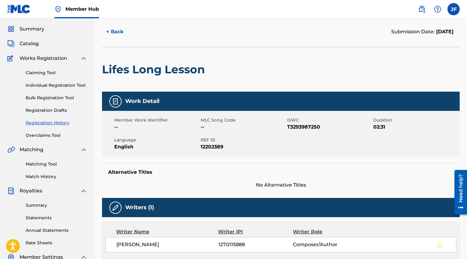
scroll to position [13, 0]
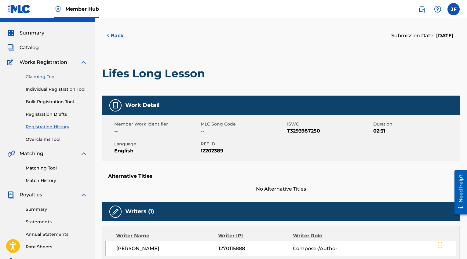
click at [44, 77] on link "Claiming Tool" at bounding box center [57, 77] width 62 height 6
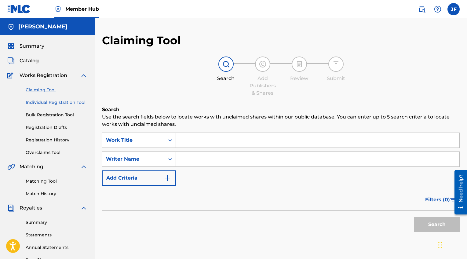
click at [46, 100] on link "Individual Registration Tool" at bounding box center [57, 102] width 62 height 6
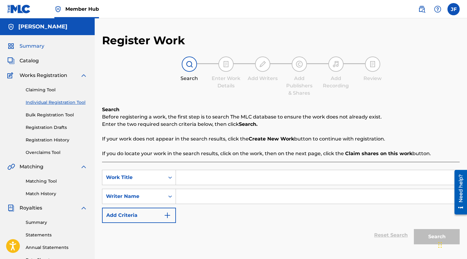
click at [26, 44] on span "Summary" at bounding box center [32, 45] width 25 height 7
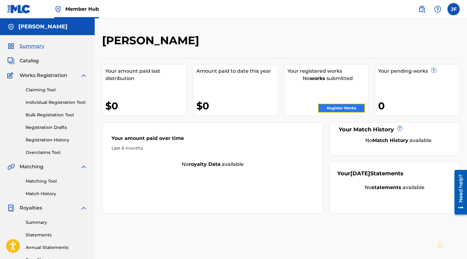
click at [319, 108] on link "Register Works" at bounding box center [341, 108] width 47 height 9
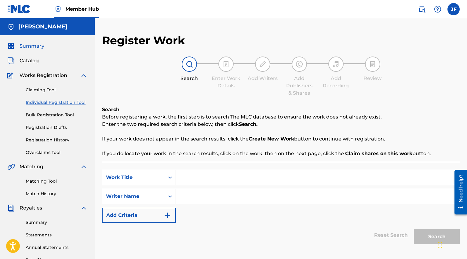
click at [37, 48] on span "Summary" at bounding box center [32, 45] width 25 height 7
